Goal: Task Accomplishment & Management: Use online tool/utility

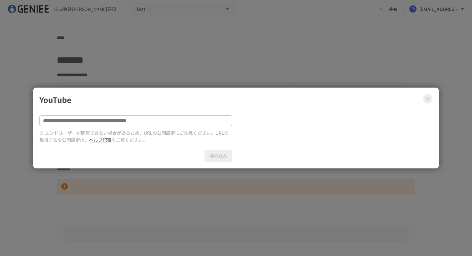
scroll to position [139, 0]
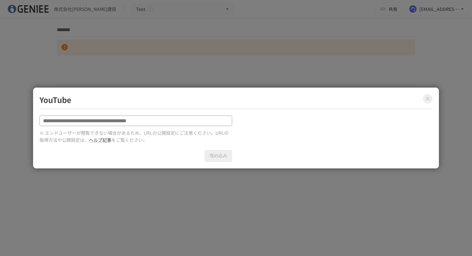
click at [428, 94] on button "Close modal" at bounding box center [428, 99] width 10 height 10
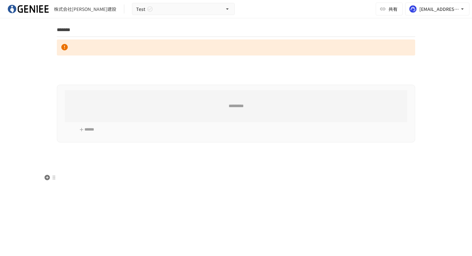
click at [67, 170] on p at bounding box center [236, 167] width 358 height 8
click at [48, 165] on icon "button" at bounding box center [47, 166] width 5 height 5
click at [47, 190] on icon "button" at bounding box center [47, 188] width 5 height 5
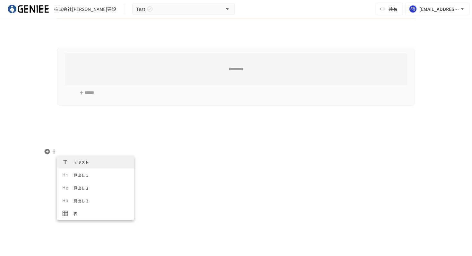
scroll to position [185, 0]
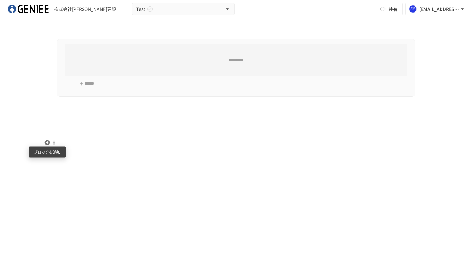
click at [46, 144] on icon "button" at bounding box center [47, 142] width 5 height 5
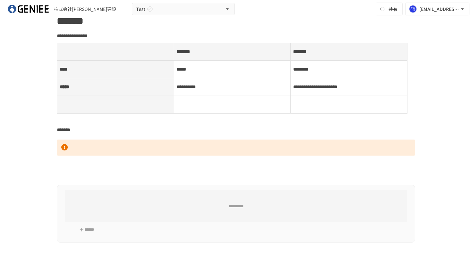
scroll to position [30, 0]
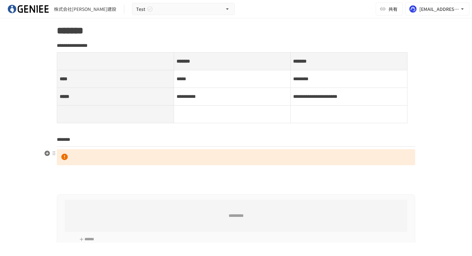
click at [81, 159] on p at bounding box center [236, 157] width 358 height 16
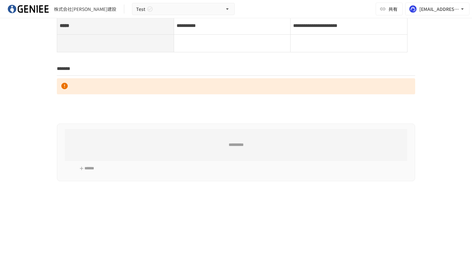
scroll to position [203, 0]
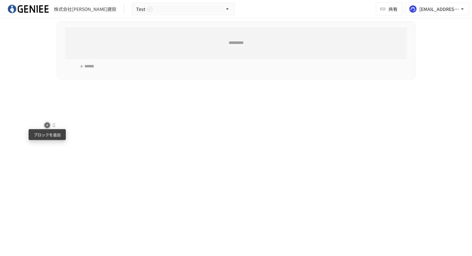
click at [46, 123] on icon "button" at bounding box center [47, 125] width 5 height 5
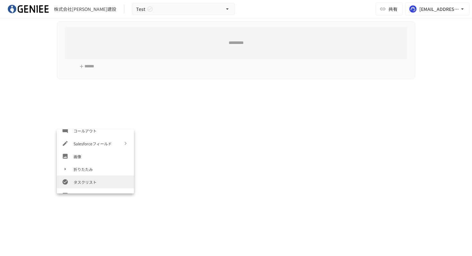
scroll to position [231, 0]
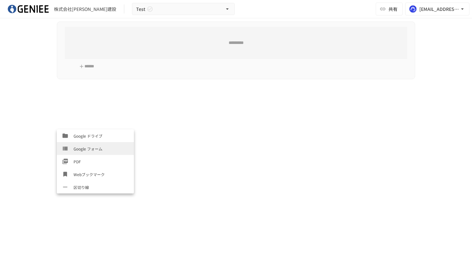
click at [91, 149] on span "Google フォーム" at bounding box center [101, 149] width 55 height 6
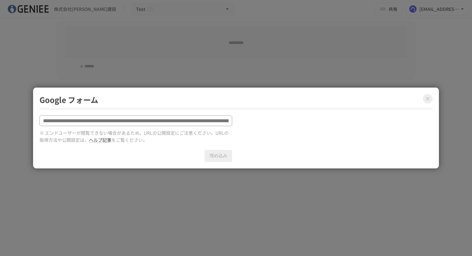
click at [134, 120] on input "text" at bounding box center [135, 121] width 193 height 11
drag, startPoint x: 134, startPoint y: 120, endPoint x: 141, endPoint y: -31, distance: 151.1
click at [141, 0] on html "**********" at bounding box center [236, 121] width 472 height 243
click at [424, 100] on icon "Close modal" at bounding box center [427, 99] width 6 height 6
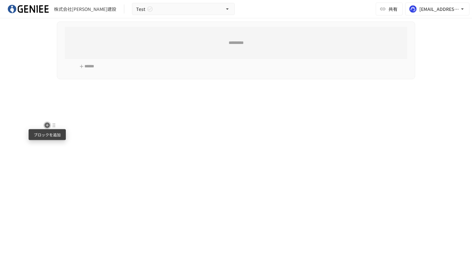
click at [47, 122] on icon "button" at bounding box center [47, 125] width 6 height 6
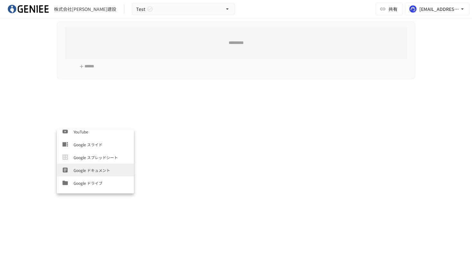
scroll to position [194, 0]
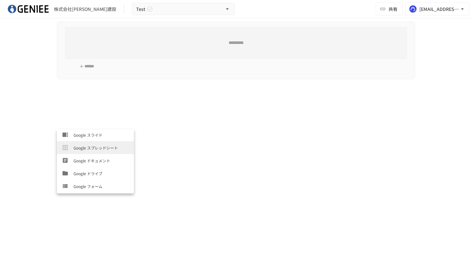
click at [88, 145] on span "Google スプレッドシート" at bounding box center [101, 148] width 55 height 6
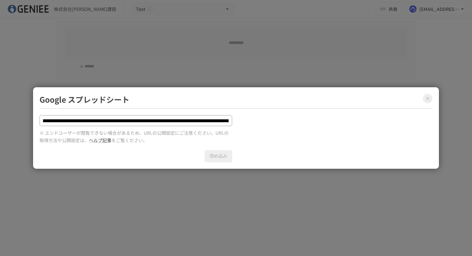
scroll to position [0, 0]
type input "**********"
click at [168, 148] on div "**********" at bounding box center [135, 138] width 193 height 47
click at [430, 95] on icon "Close modal" at bounding box center [427, 98] width 6 height 6
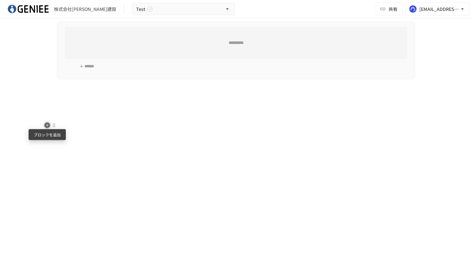
click at [48, 127] on icon "button" at bounding box center [47, 125] width 5 height 5
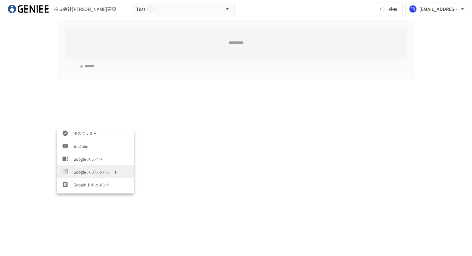
scroll to position [171, 0]
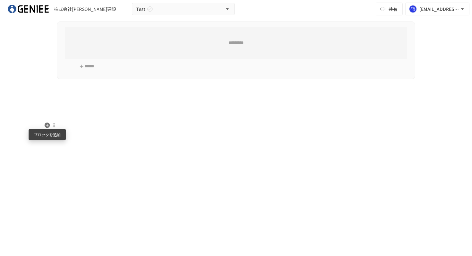
click at [47, 125] on icon "button" at bounding box center [47, 125] width 6 height 6
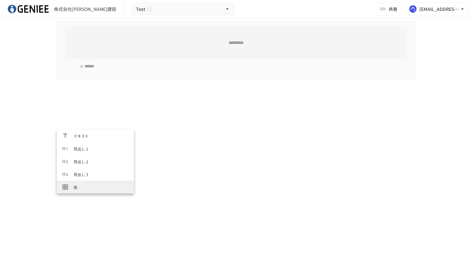
scroll to position [231, 0]
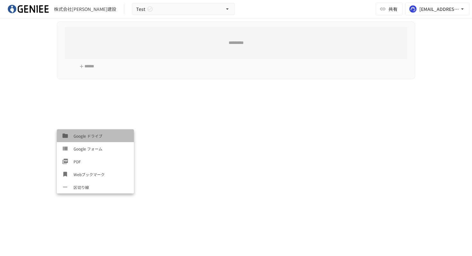
click at [88, 136] on span "Google ドライブ" at bounding box center [101, 136] width 55 height 6
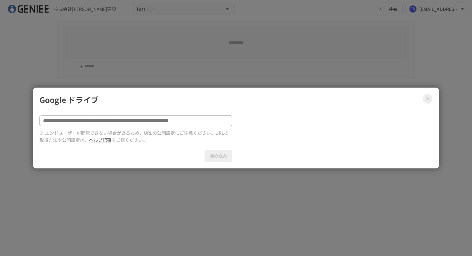
click at [428, 99] on icon "Close modal" at bounding box center [427, 99] width 6 height 6
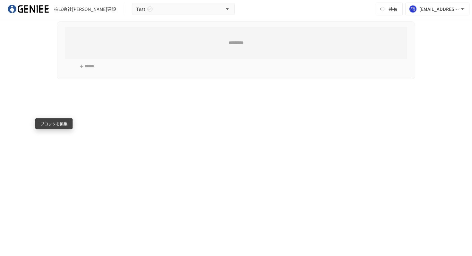
click at [47, 118] on div "ブロックを編集" at bounding box center [53, 123] width 37 height 11
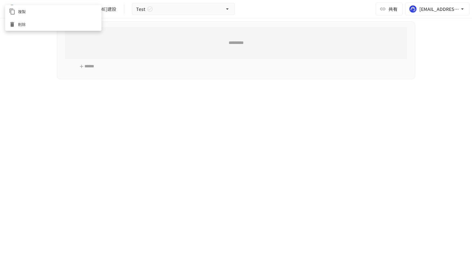
click at [61, 135] on div at bounding box center [236, 128] width 472 height 256
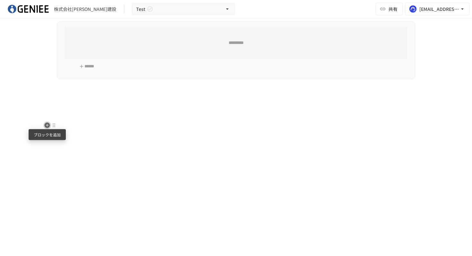
click at [46, 124] on icon "button" at bounding box center [47, 125] width 5 height 5
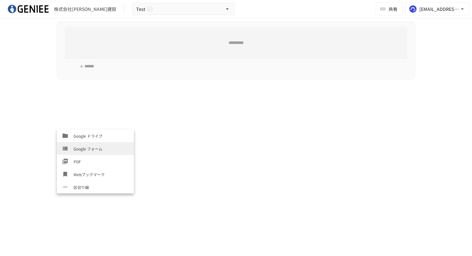
click at [81, 152] on span "Google フォーム" at bounding box center [101, 149] width 55 height 6
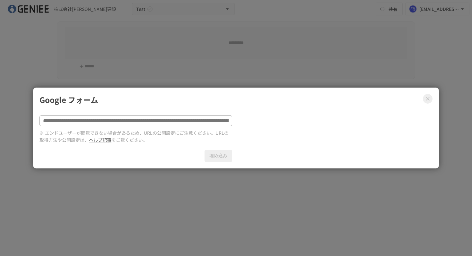
click at [429, 99] on icon "Close modal" at bounding box center [428, 99] width 4 height 4
